Goal: Communication & Community: Answer question/provide support

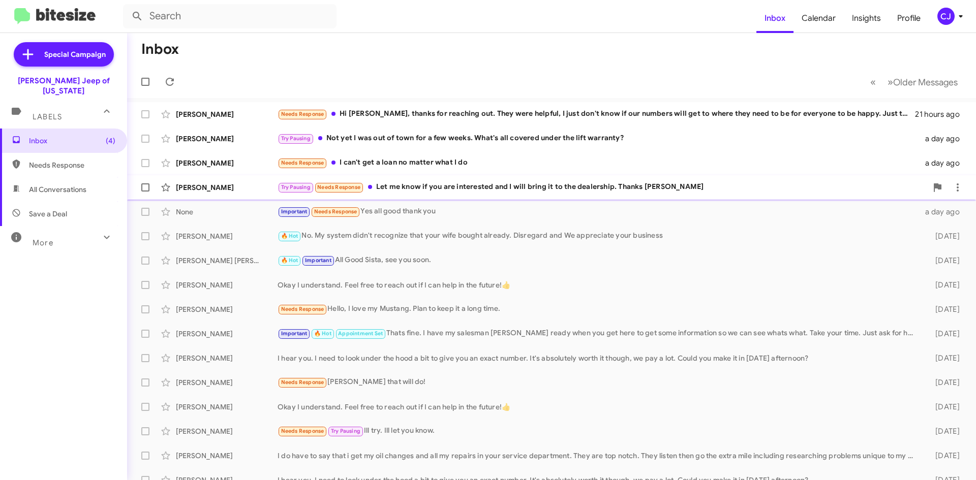
click at [516, 186] on div "Try Pausing Needs Response Let me know if you are interested and I will bring i…" at bounding box center [601, 187] width 649 height 12
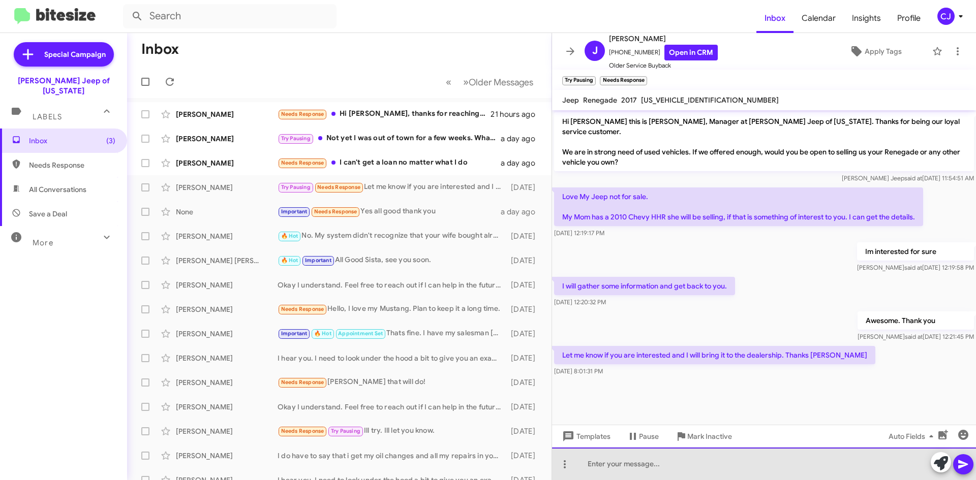
click at [606, 463] on div at bounding box center [764, 464] width 424 height 33
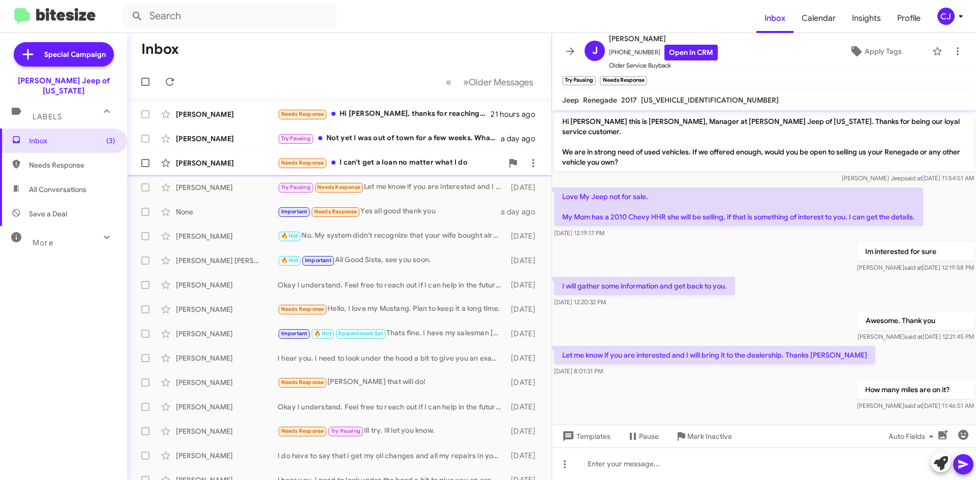
click at [424, 165] on div "Needs Response I can't get a loan no matter what I do" at bounding box center [389, 163] width 225 height 12
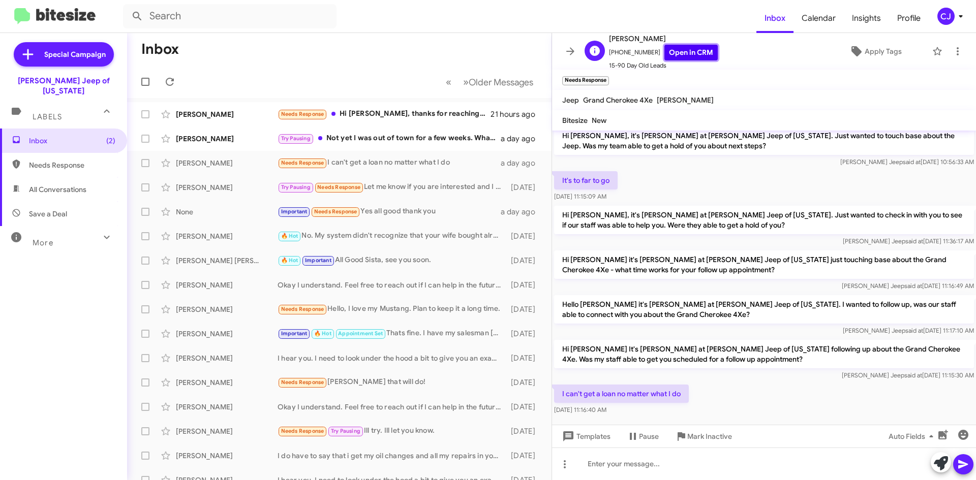
click at [689, 47] on link "Open in CRM" at bounding box center [690, 53] width 53 height 16
click at [461, 137] on div "Try Pausing Not yet I was out of town for a few weeks. What's all covered under…" at bounding box center [389, 139] width 225 height 12
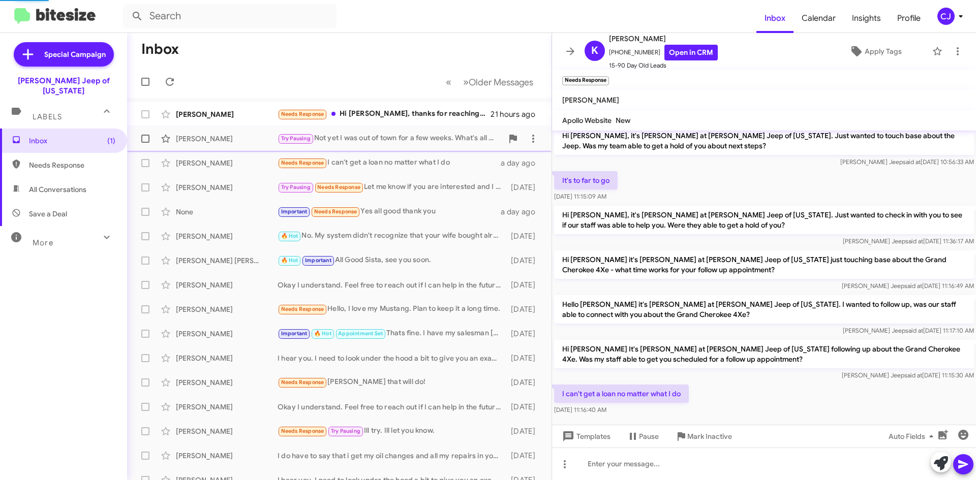
scroll to position [10, 0]
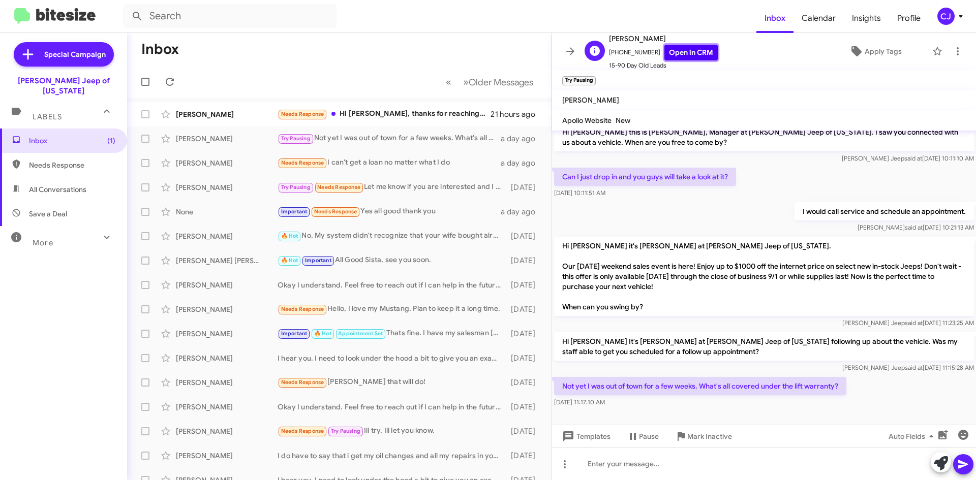
click at [695, 55] on link "Open in CRM" at bounding box center [690, 53] width 53 height 16
click at [411, 115] on div "Needs Response Hi [PERSON_NAME], thanks for reaching out. They were helpful, I …" at bounding box center [389, 114] width 225 height 12
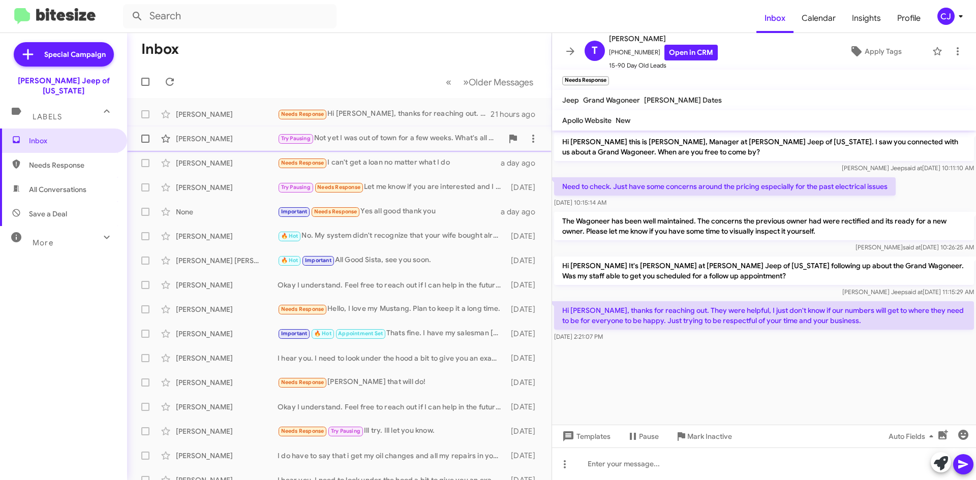
click at [241, 138] on div "[PERSON_NAME]" at bounding box center [227, 139] width 102 height 10
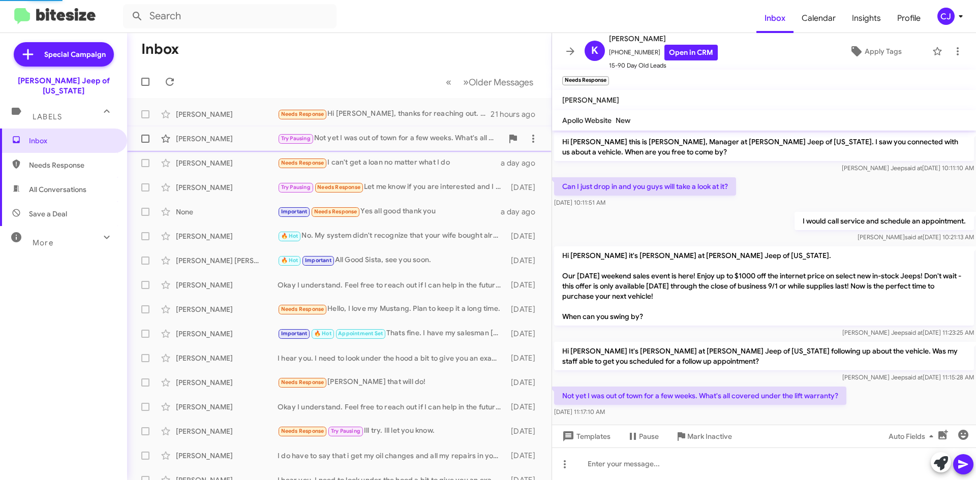
scroll to position [10, 0]
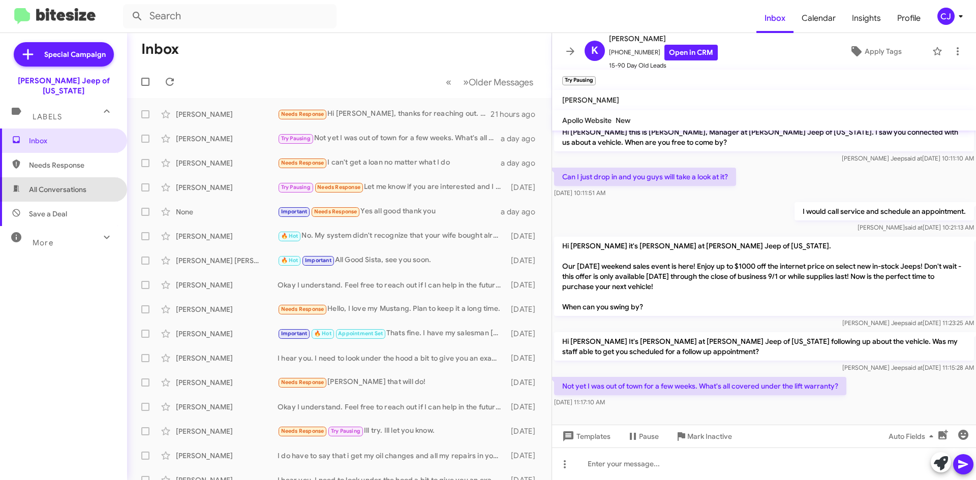
click at [69, 184] on span "All Conversations" at bounding box center [57, 189] width 57 height 10
type input "in:all-conversations"
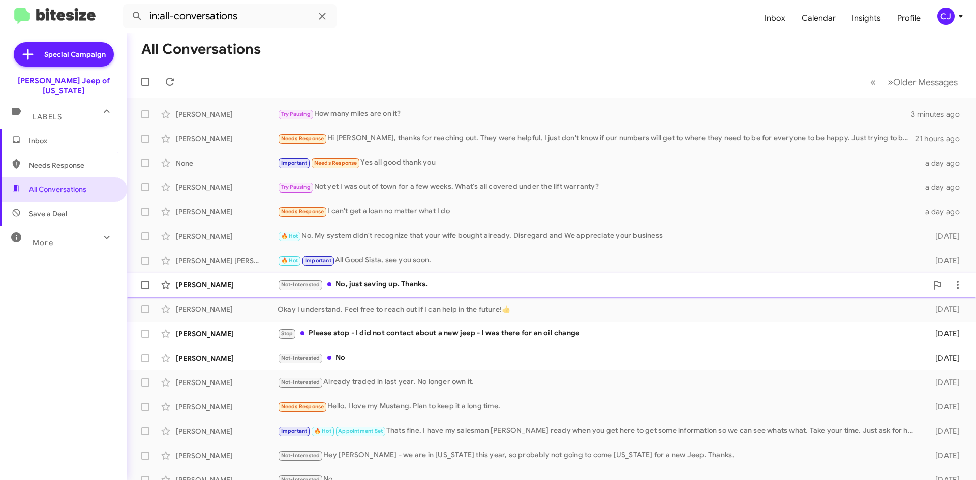
click at [442, 282] on div "Not-Interested No, just saving up. Thanks." at bounding box center [601, 285] width 649 height 12
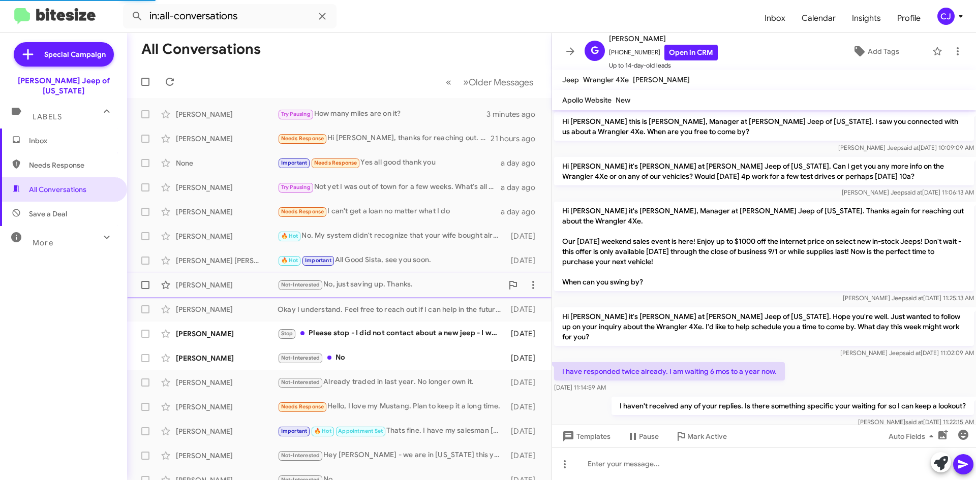
scroll to position [58, 0]
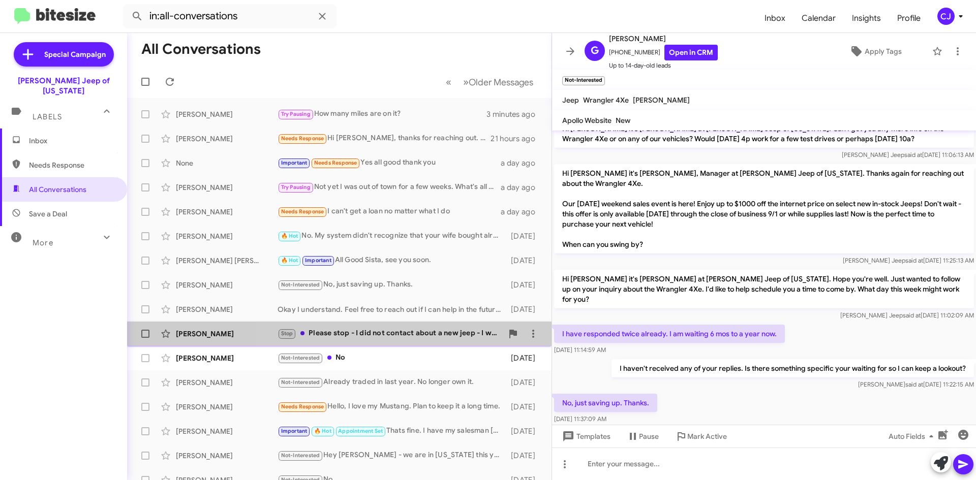
click at [454, 332] on div "Stop Please stop - I did not contact about a new jeep - I was there for an oil …" at bounding box center [389, 334] width 225 height 12
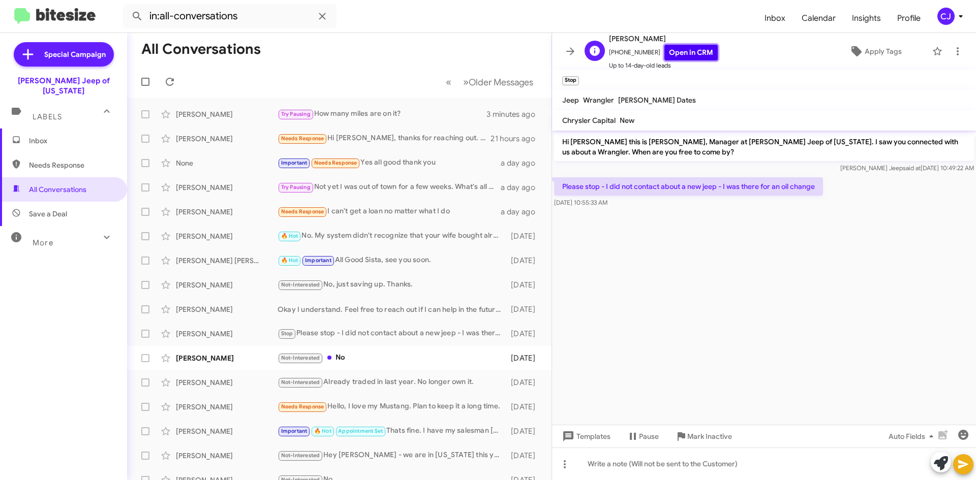
click at [679, 50] on link "Open in CRM" at bounding box center [690, 53] width 53 height 16
click at [369, 355] on div "Not-Interested No" at bounding box center [389, 358] width 225 height 12
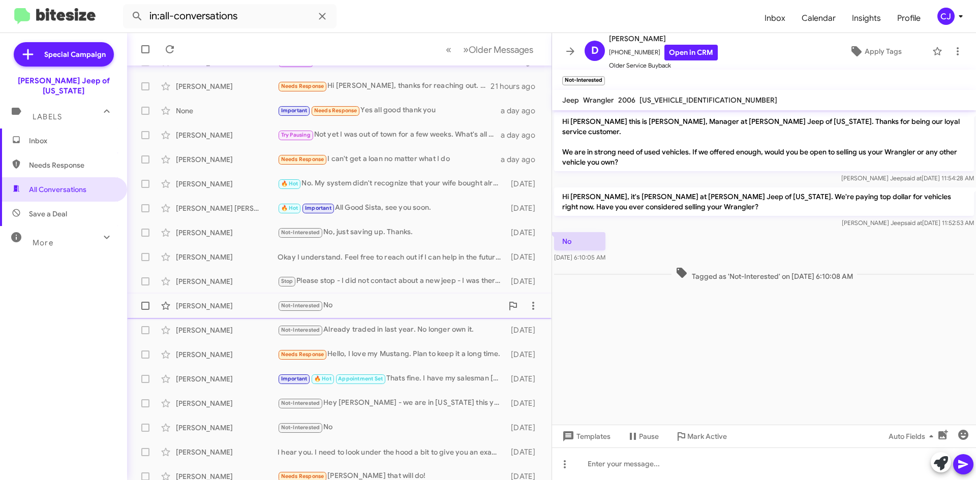
scroll to position [110, 0]
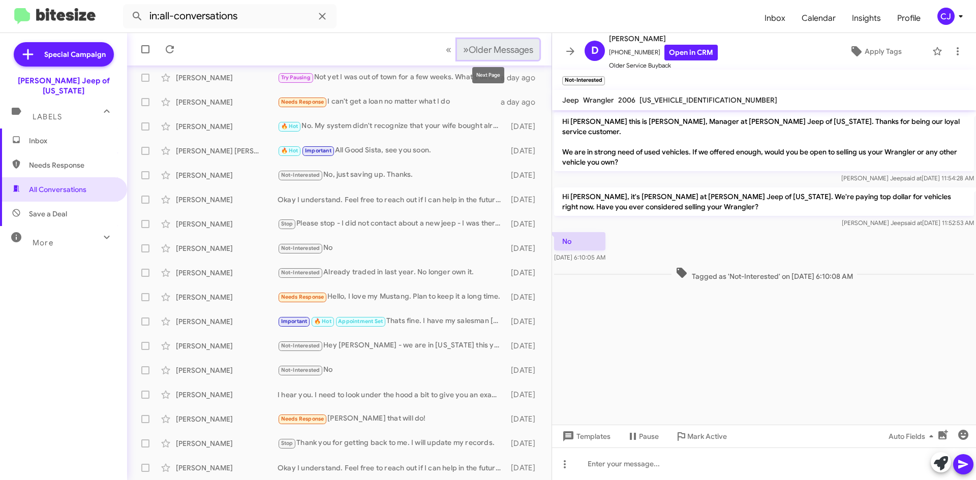
click at [463, 46] on span "»" at bounding box center [466, 49] width 6 height 13
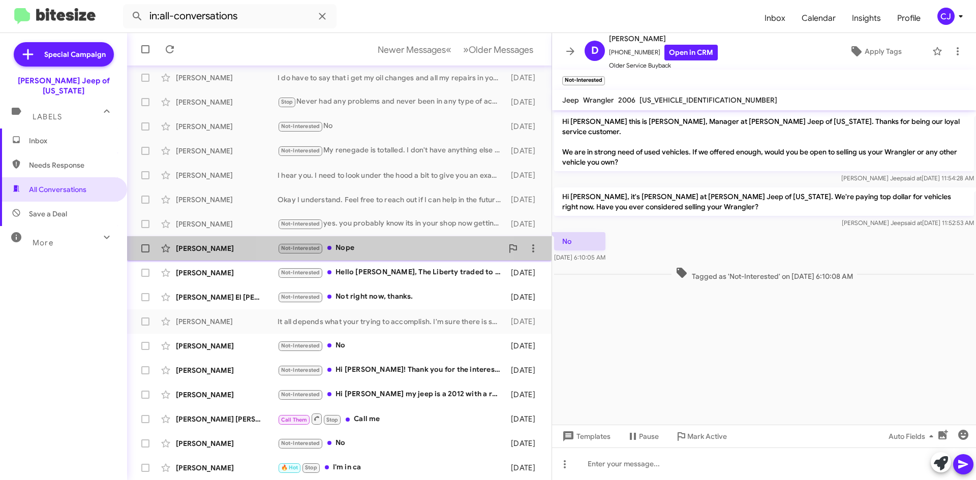
click at [389, 252] on div "Not-Interested Nope" at bounding box center [389, 248] width 225 height 12
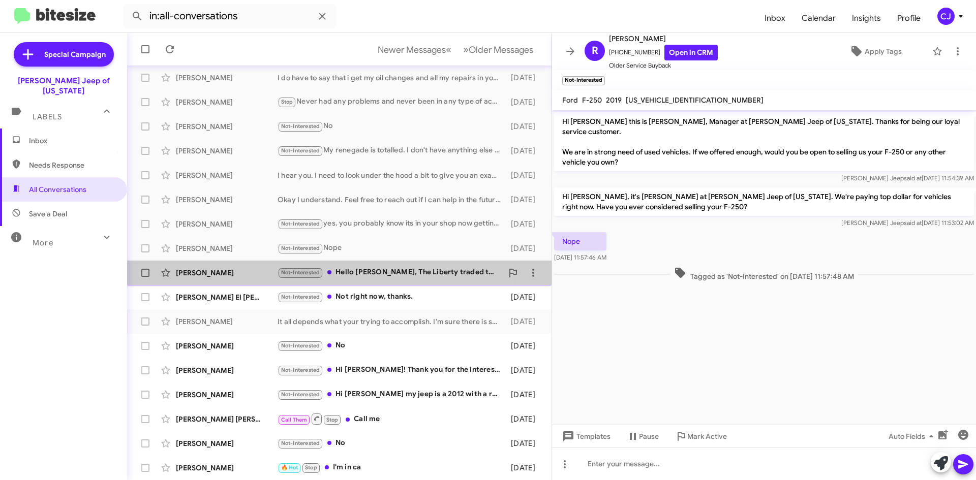
click at [386, 271] on div "Not-Interested Hello [PERSON_NAME], The Liberty traded to you for a Patriot [DA…" at bounding box center [389, 273] width 225 height 12
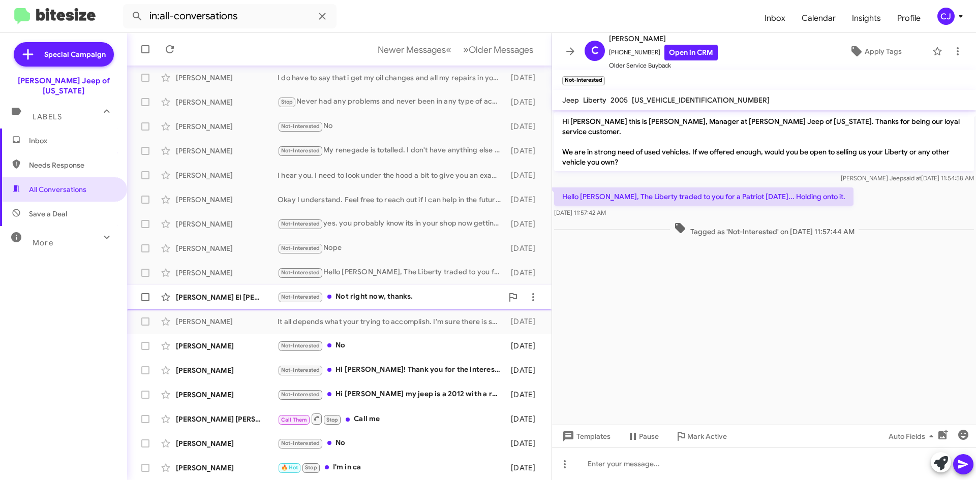
click at [387, 297] on div "Not-Interested Not right now, thanks." at bounding box center [389, 297] width 225 height 12
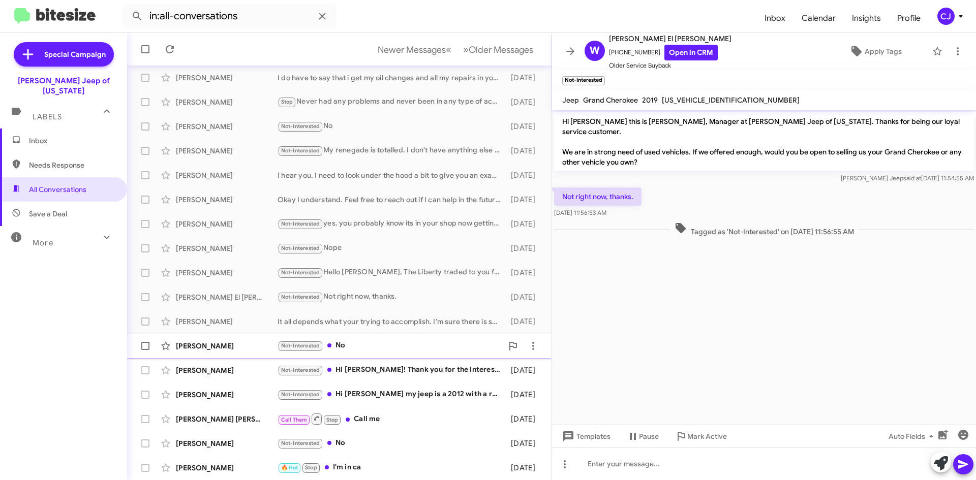
click at [380, 349] on div "Not-Interested No" at bounding box center [389, 346] width 225 height 12
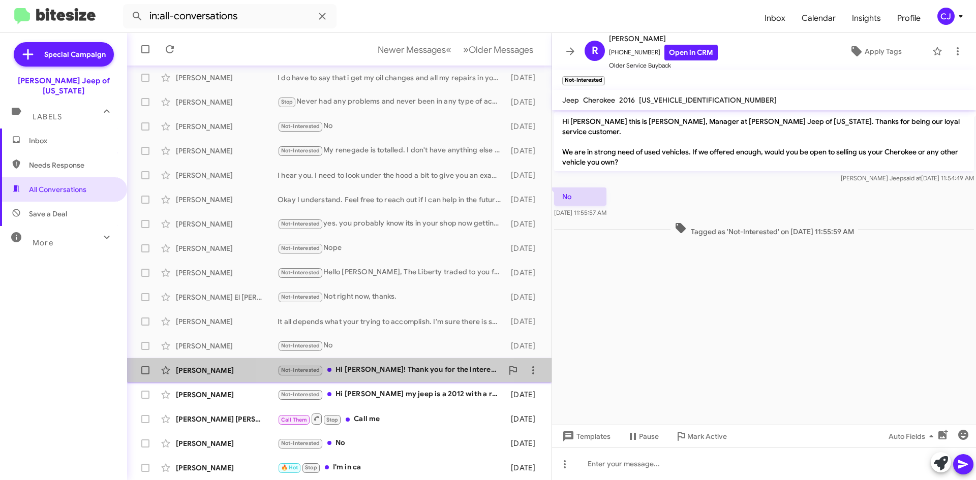
click at [380, 366] on div "Not-Interested Hi [PERSON_NAME]! Thank you for the interest, but I still love m…" at bounding box center [389, 370] width 225 height 12
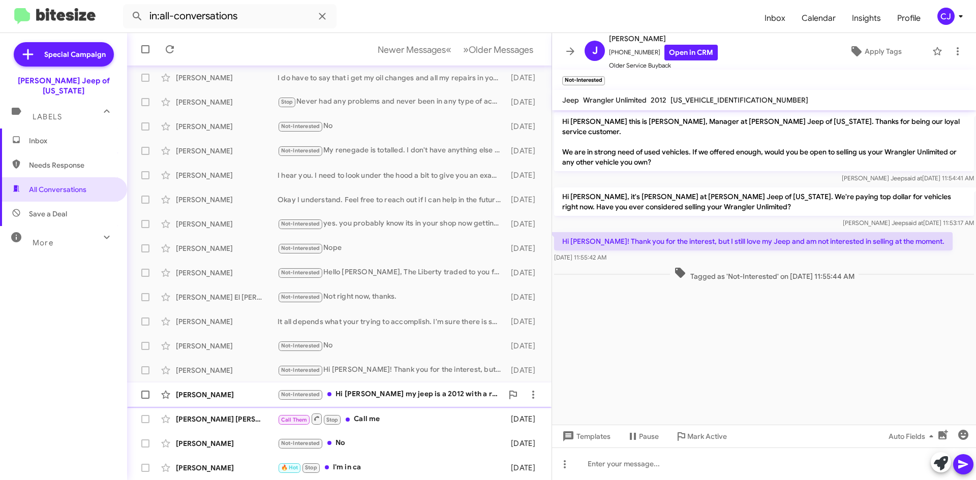
click at [380, 393] on div "Not-Interested Hi [PERSON_NAME] my jeep is a 2012 with a rebuilt transmission f…" at bounding box center [389, 395] width 225 height 12
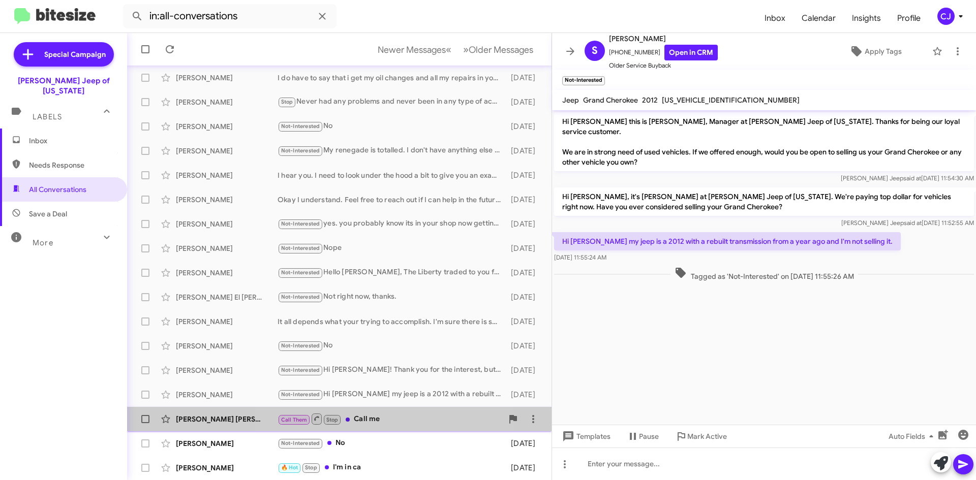
click at [380, 410] on div "[PERSON_NAME] [PERSON_NAME] Call Them Stop Call me [DATE]" at bounding box center [339, 419] width 408 height 20
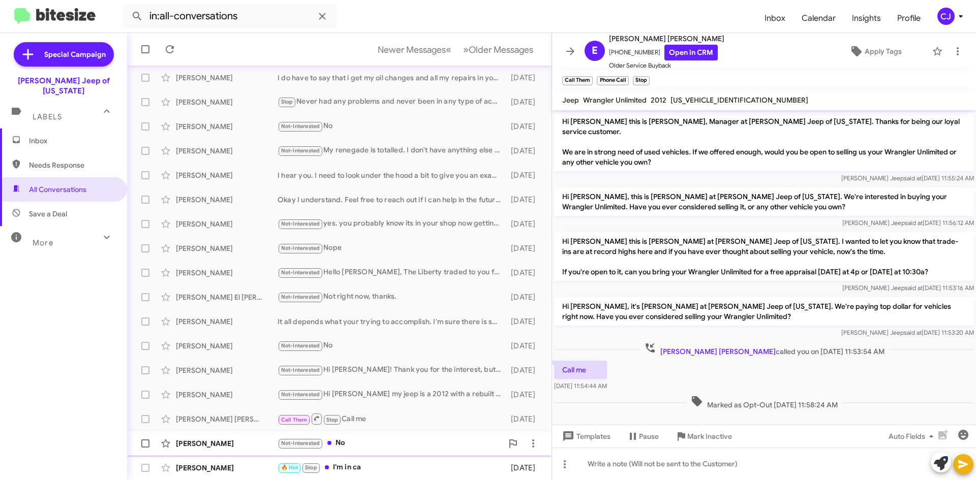
click at [381, 438] on div "Not-Interested No" at bounding box center [389, 444] width 225 height 12
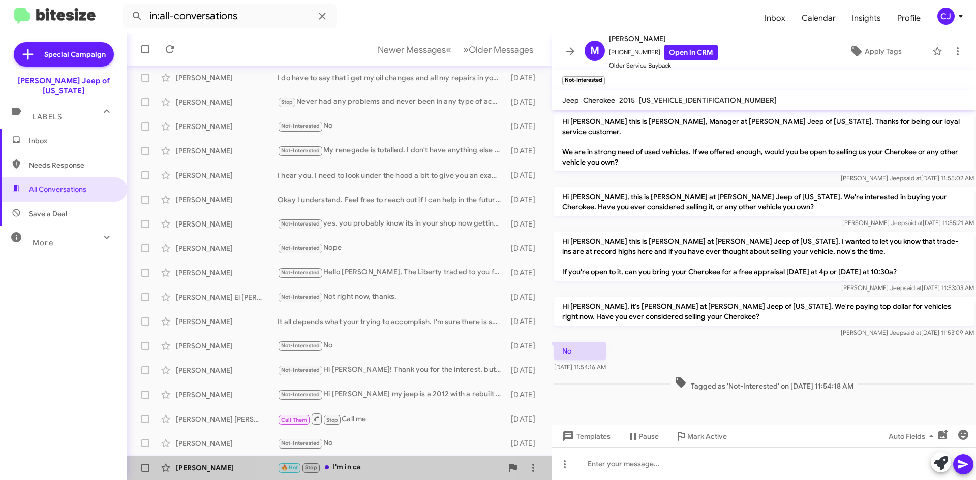
click at [382, 468] on div "🔥 Hot Stop I'm in ca" at bounding box center [389, 468] width 225 height 12
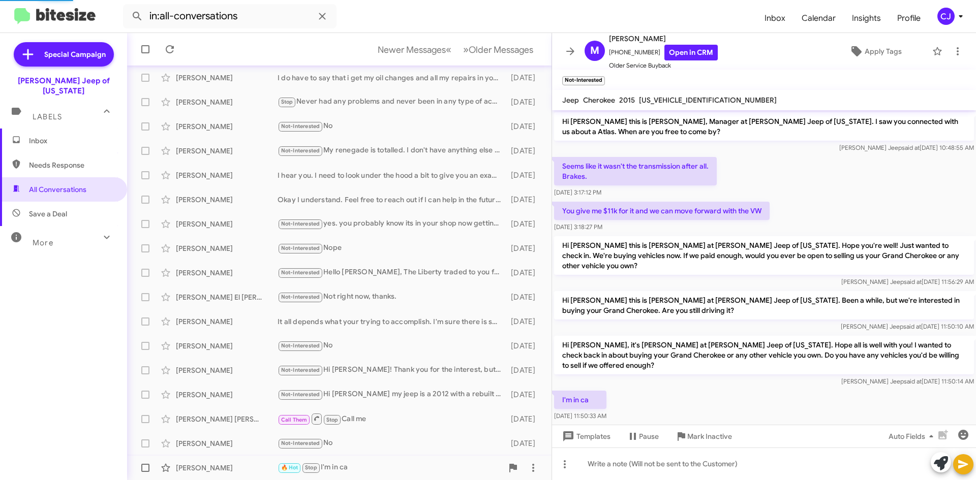
scroll to position [38, 0]
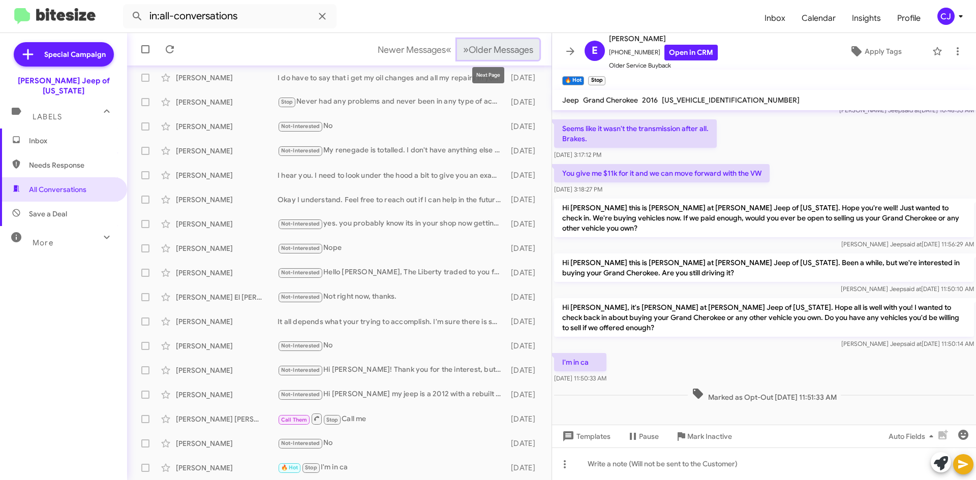
click at [486, 51] on span "Older Messages" at bounding box center [501, 49] width 65 height 11
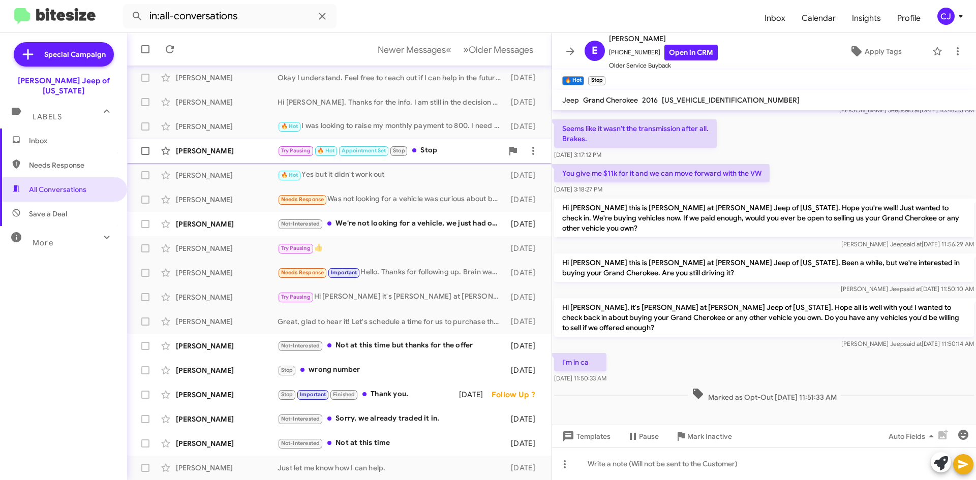
click at [431, 150] on div "Try Pausing 🔥 Hot Appointment Set Stop Stop" at bounding box center [389, 151] width 225 height 12
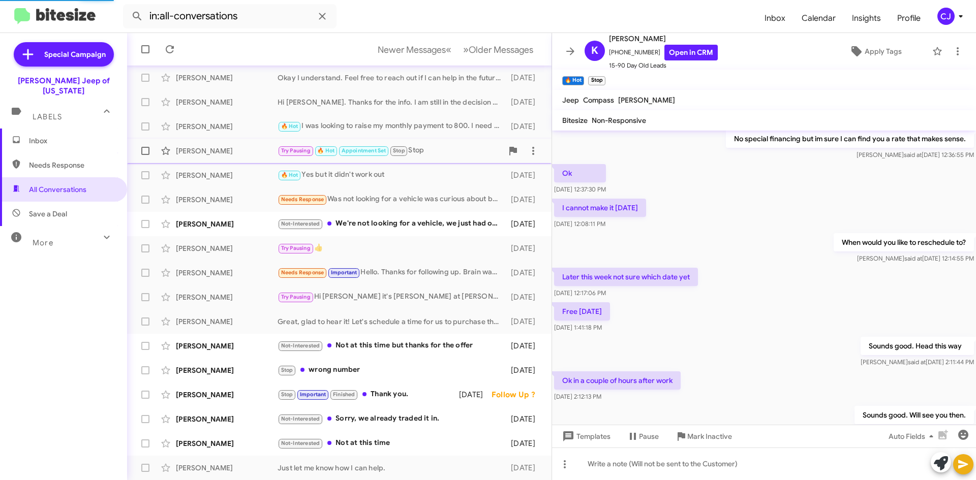
scroll to position [473, 0]
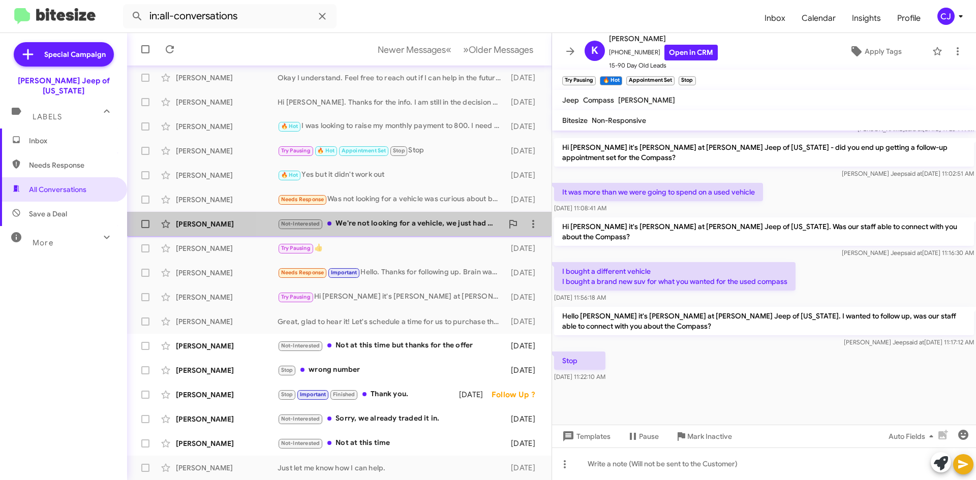
click at [419, 223] on div "Not-Interested We're not looking for a vehicle, we just had our first oil chang…" at bounding box center [389, 224] width 225 height 12
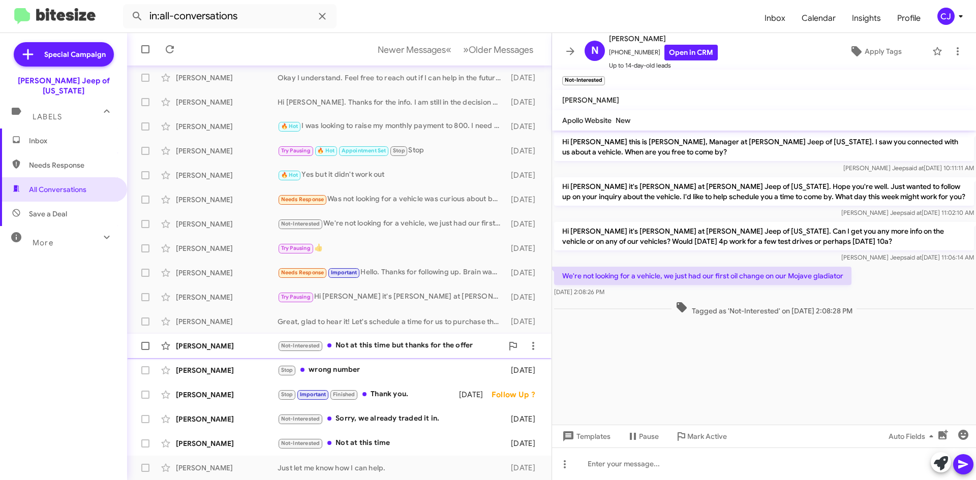
click at [399, 338] on div "[PERSON_NAME] Not-Interested Not at this time but thanks for the offer [DATE]" at bounding box center [339, 346] width 408 height 20
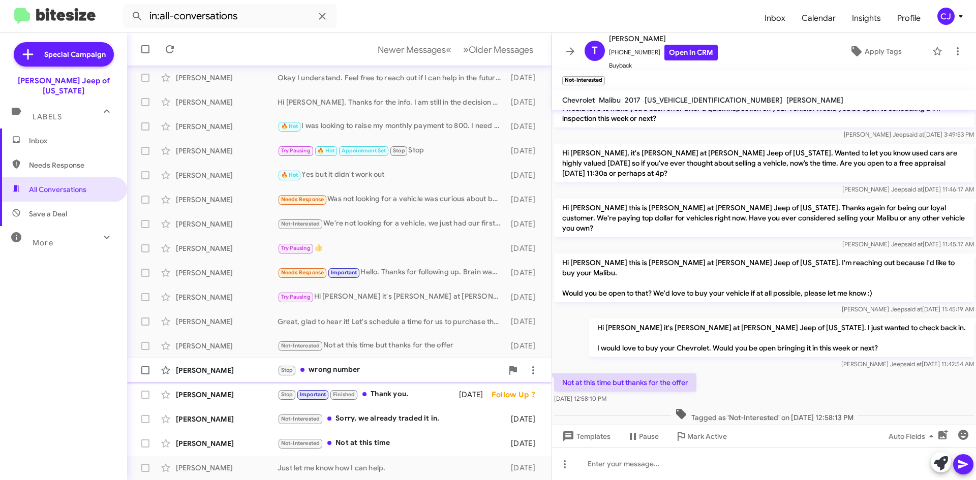
click at [393, 368] on div "Stop wrong number" at bounding box center [389, 370] width 225 height 12
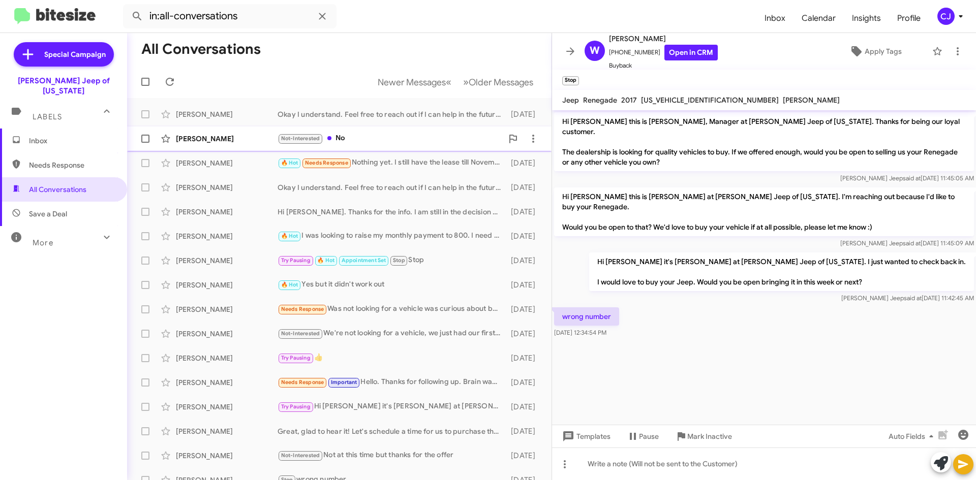
click at [369, 141] on div "Not-Interested No" at bounding box center [389, 139] width 225 height 12
